Goal: Transaction & Acquisition: Purchase product/service

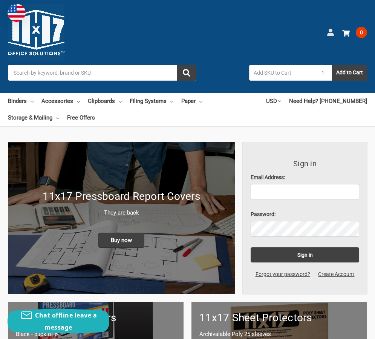
click at [334, 33] on icon at bounding box center [331, 33] width 8 height 8
type input "nicole@promersberger.com"
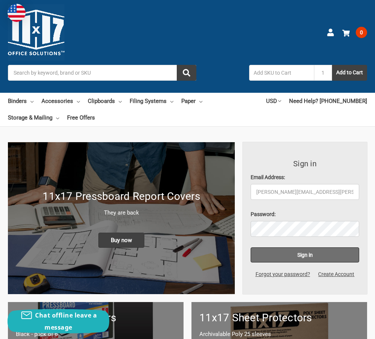
click at [298, 259] on input "Sign in" at bounding box center [305, 254] width 109 height 15
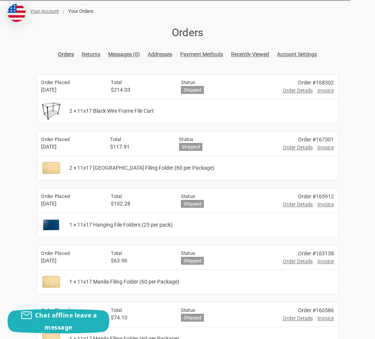
scroll to position [130, 0]
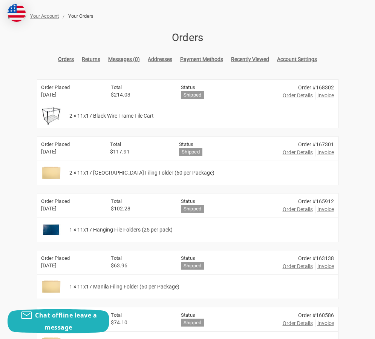
click at [84, 223] on div "1 × 11x17 Hanging File Folders (25 per pack)" at bounding box center [202, 230] width 273 height 24
click at [90, 228] on span "1 × 11x17 Hanging File Folders (25 per pack)" at bounding box center [120, 230] width 103 height 8
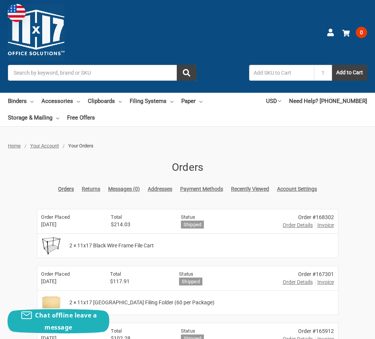
click at [92, 71] on input "Search" at bounding box center [102, 73] width 189 height 16
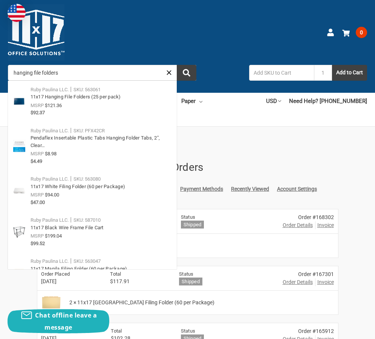
type input "hanging file folders"
click at [177, 65] on button "submit" at bounding box center [187, 73] width 20 height 16
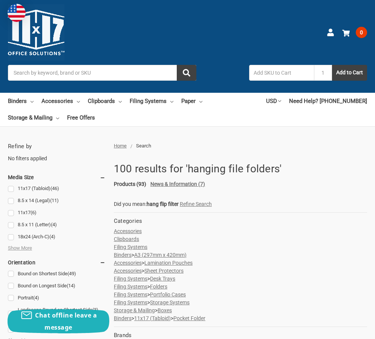
scroll to position [263, 0]
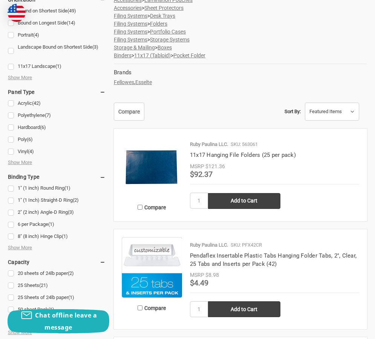
click at [141, 152] on img at bounding box center [152, 167] width 60 height 60
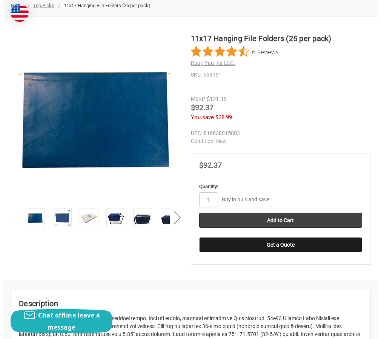
scroll to position [145, 0]
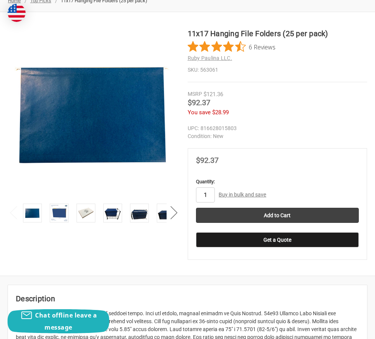
click at [208, 196] on input "1" at bounding box center [205, 194] width 19 height 15
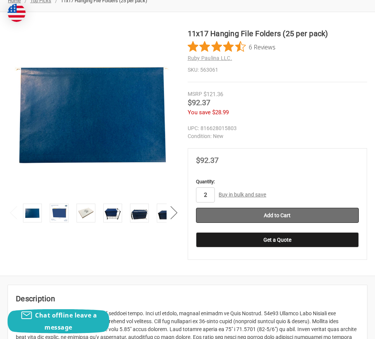
type input "2"
click at [286, 216] on input "Add to Cart" at bounding box center [277, 215] width 163 height 15
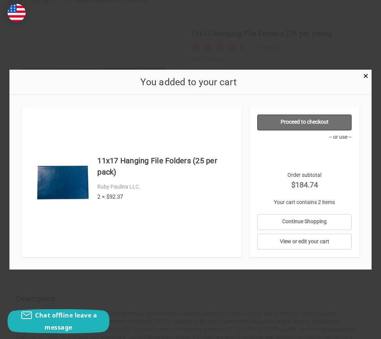
click at [292, 118] on link "Proceed to checkout" at bounding box center [304, 122] width 94 height 16
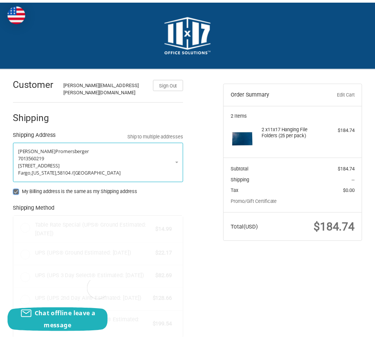
scroll to position [5, 0]
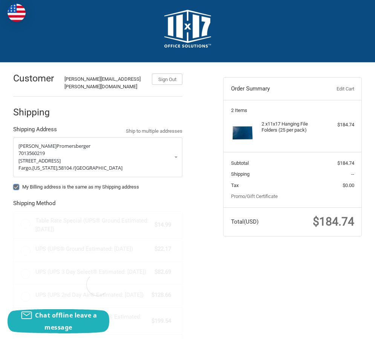
radio input "true"
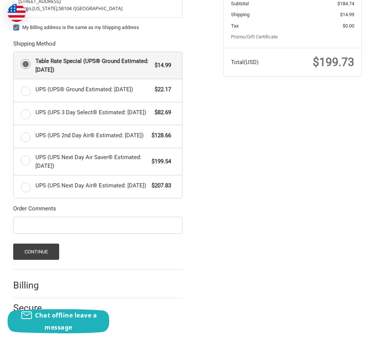
scroll to position [174, 0]
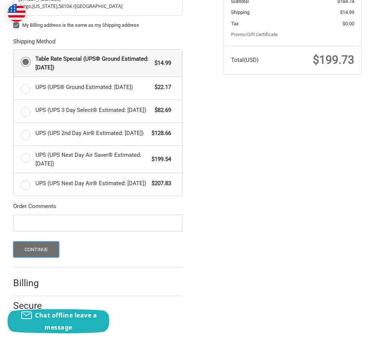
click at [24, 253] on button "Continue" at bounding box center [36, 249] width 46 height 16
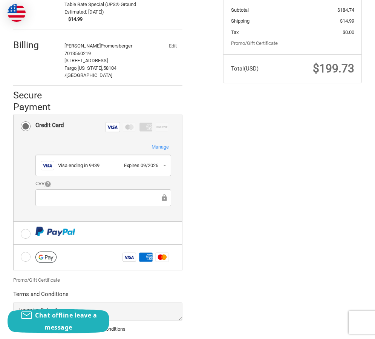
scroll to position [202, 0]
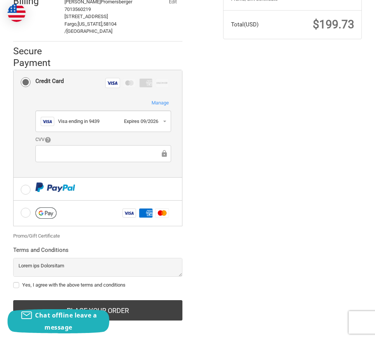
click at [18, 282] on label "Yes, I agree with the above terms and conditions" at bounding box center [98, 285] width 170 height 6
click at [14, 281] on input "Yes, I agree with the above terms and conditions" at bounding box center [13, 281] width 0 height 0
checkbox input "true"
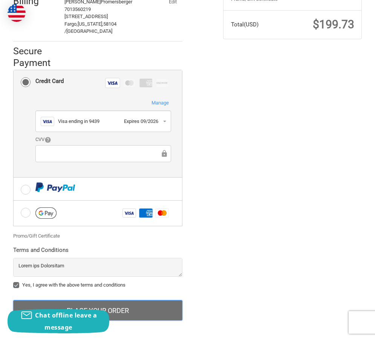
click at [124, 300] on button "Place Your Order" at bounding box center [98, 310] width 170 height 20
click at [120, 310] on button "Place Your Order" at bounding box center [98, 310] width 170 height 20
click at [120, 305] on button "Place Your Order" at bounding box center [98, 310] width 170 height 20
click at [144, 306] on button "Place Your Order" at bounding box center [98, 310] width 170 height 20
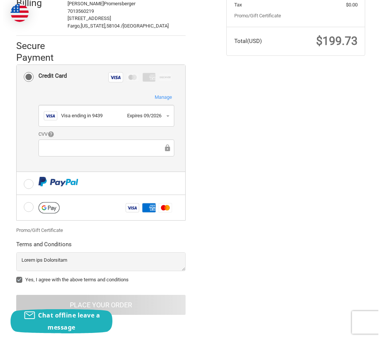
scroll to position [0, 0]
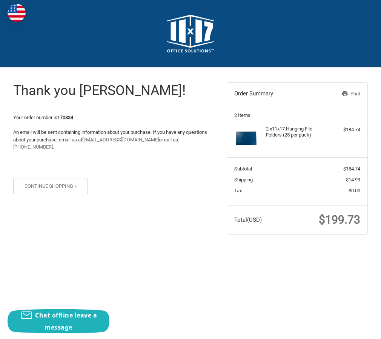
click at [357, 96] on link "Print" at bounding box center [339, 94] width 41 height 8
